Goal: Transaction & Acquisition: Download file/media

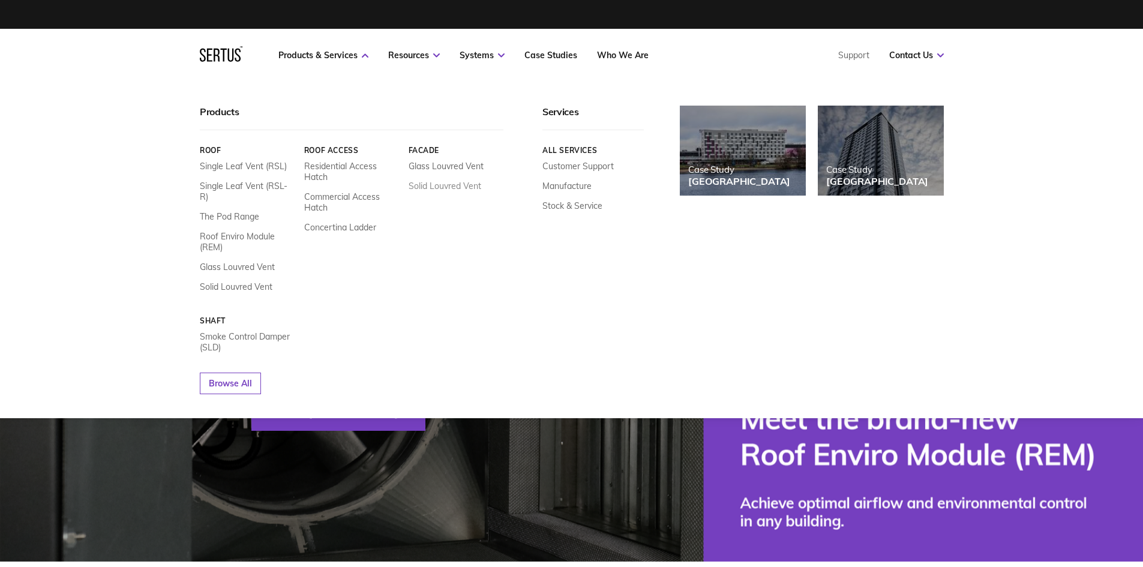
click at [431, 188] on link "Solid Louvred Vent" at bounding box center [444, 186] width 73 height 11
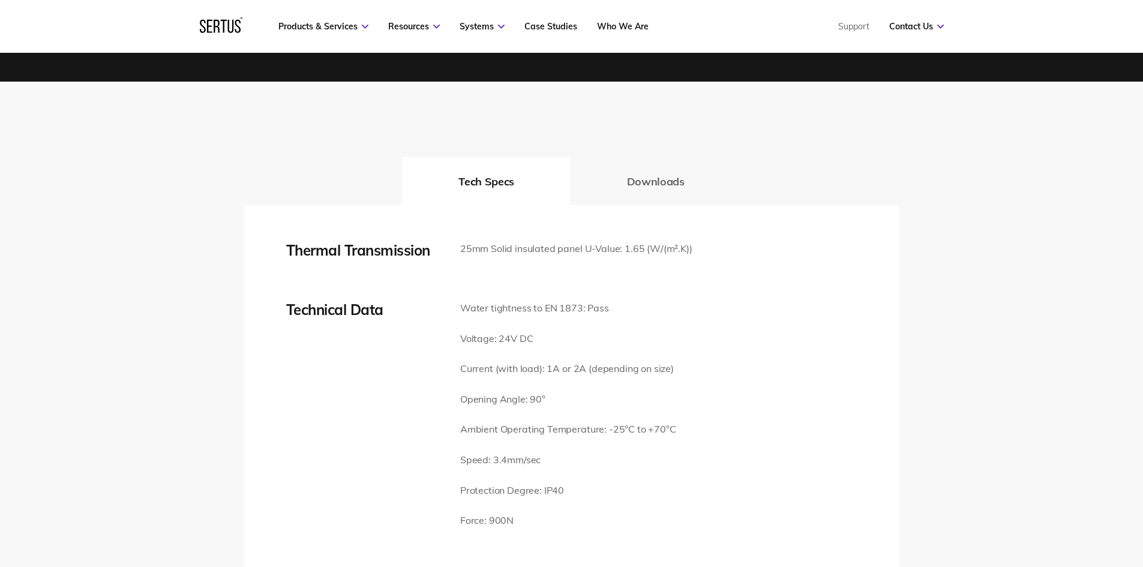
scroll to position [1619, 0]
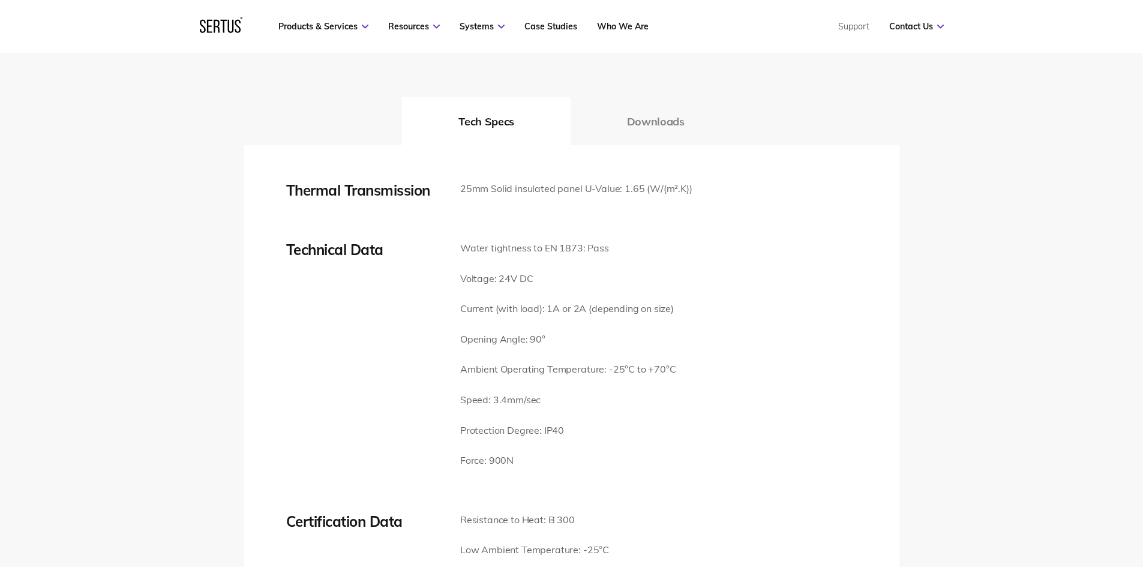
click at [667, 105] on button "Downloads" at bounding box center [655, 121] width 170 height 48
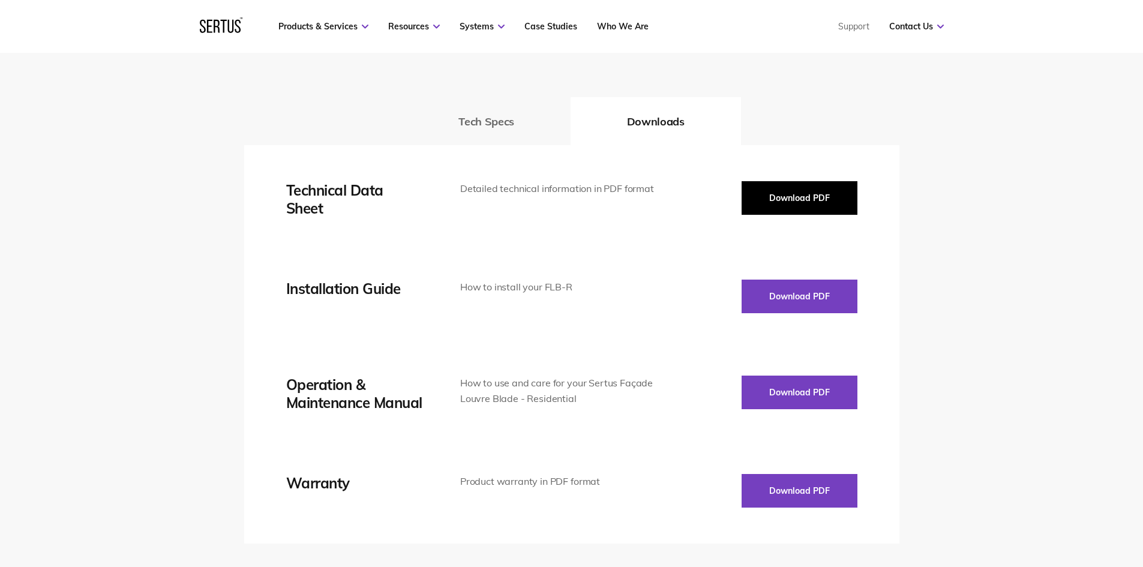
click at [788, 181] on button "Download PDF" at bounding box center [799, 198] width 116 height 34
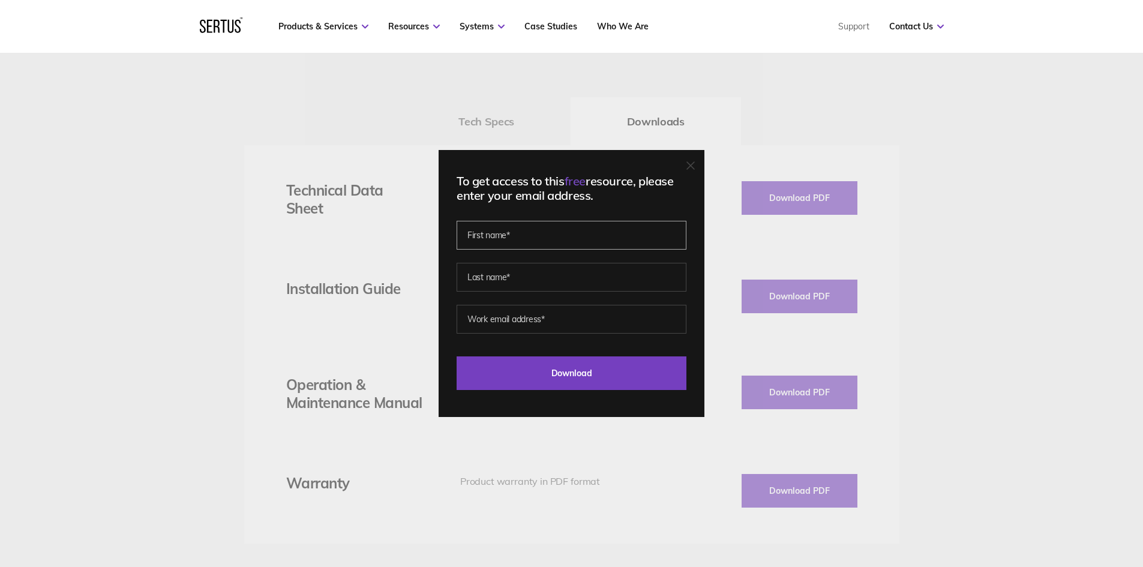
click at [552, 240] on input "text" at bounding box center [571, 235] width 230 height 29
type input "chris"
click at [554, 278] on input "text" at bounding box center [571, 277] width 230 height 29
type input "oconnor"
click at [551, 320] on input "email" at bounding box center [571, 319] width 230 height 29
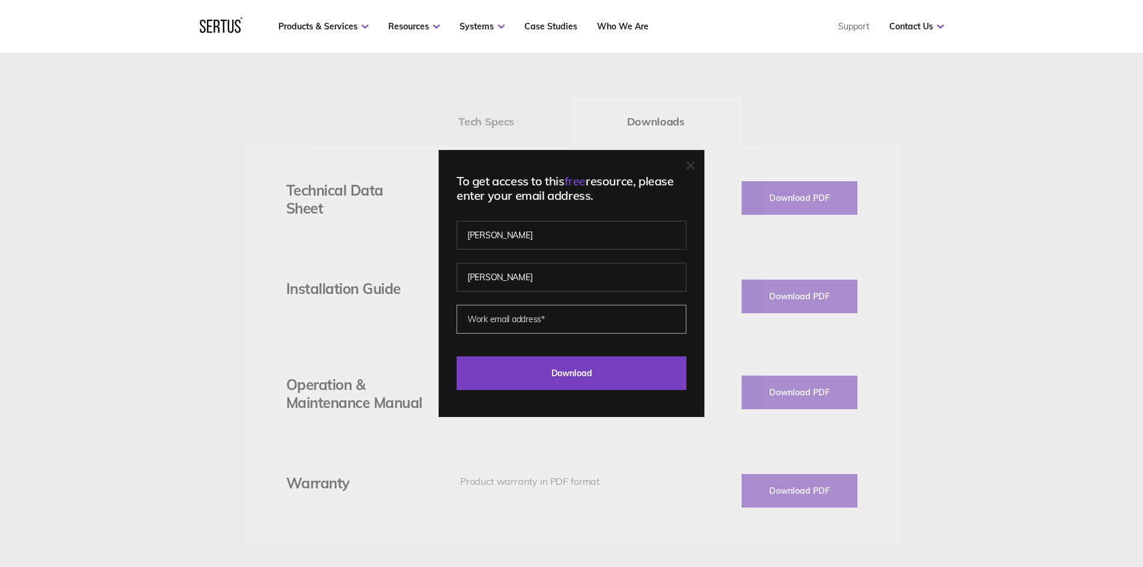
type input "chris.oconnor@dh-partner.co.uk"
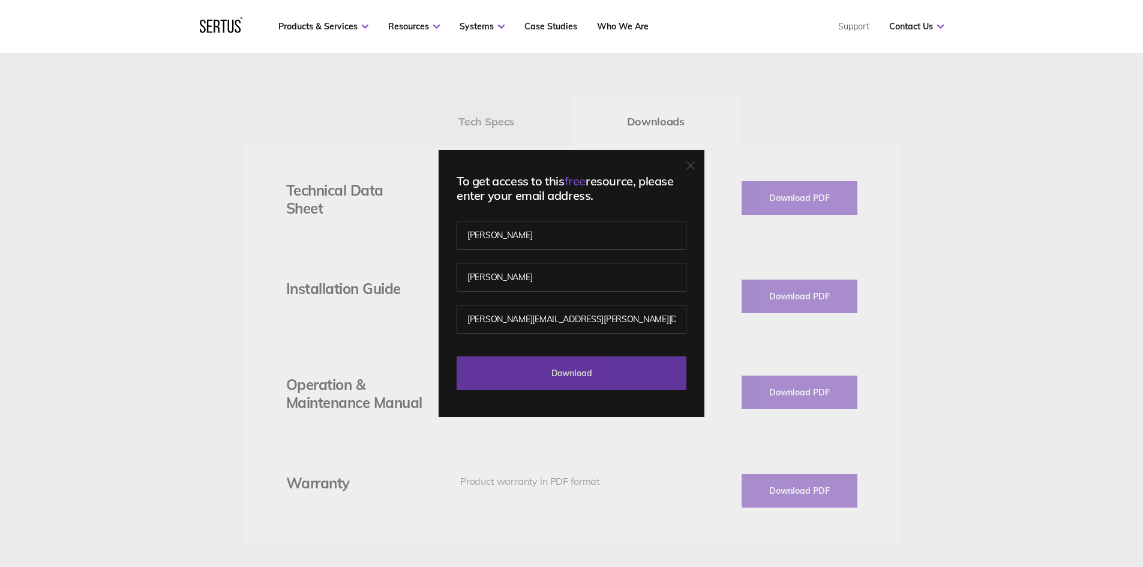
click at [563, 372] on input "Download" at bounding box center [571, 373] width 230 height 34
